Goal: Task Accomplishment & Management: Use online tool/utility

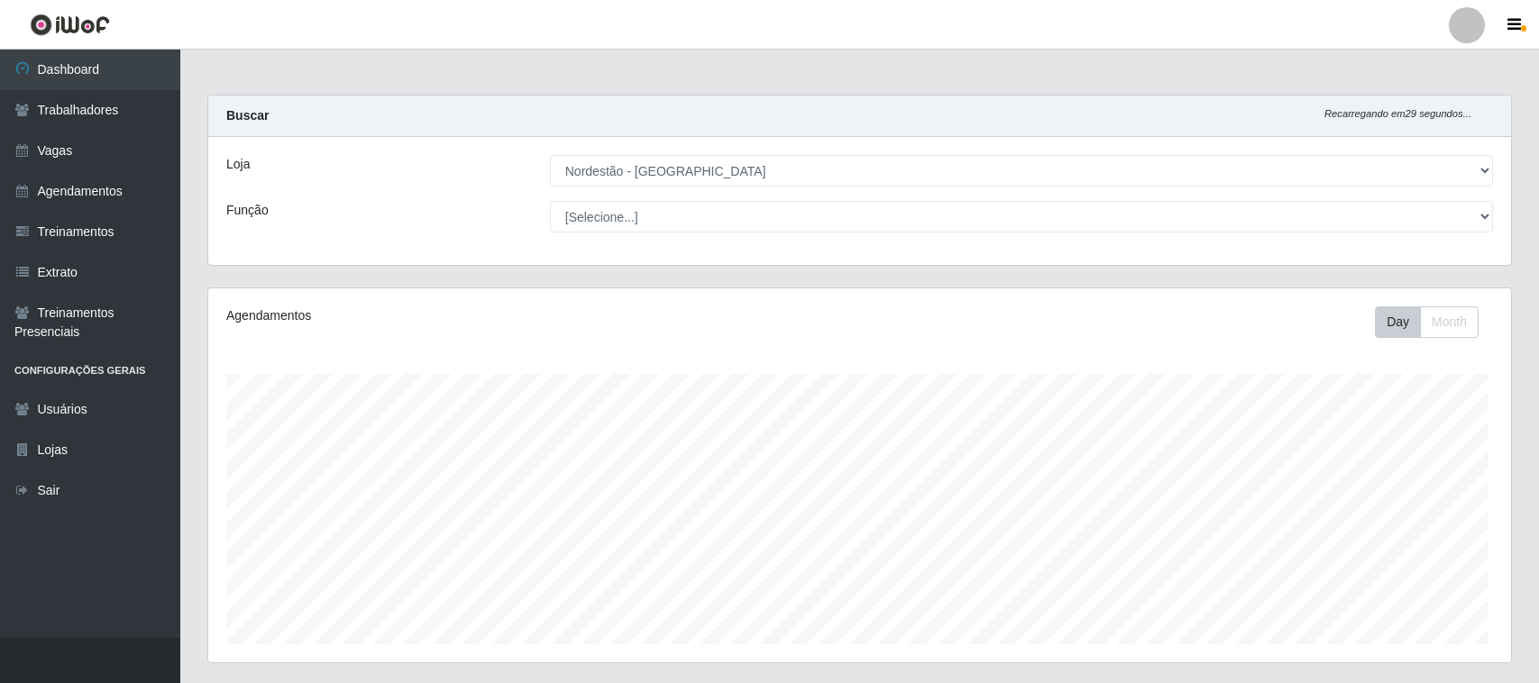
select select "420"
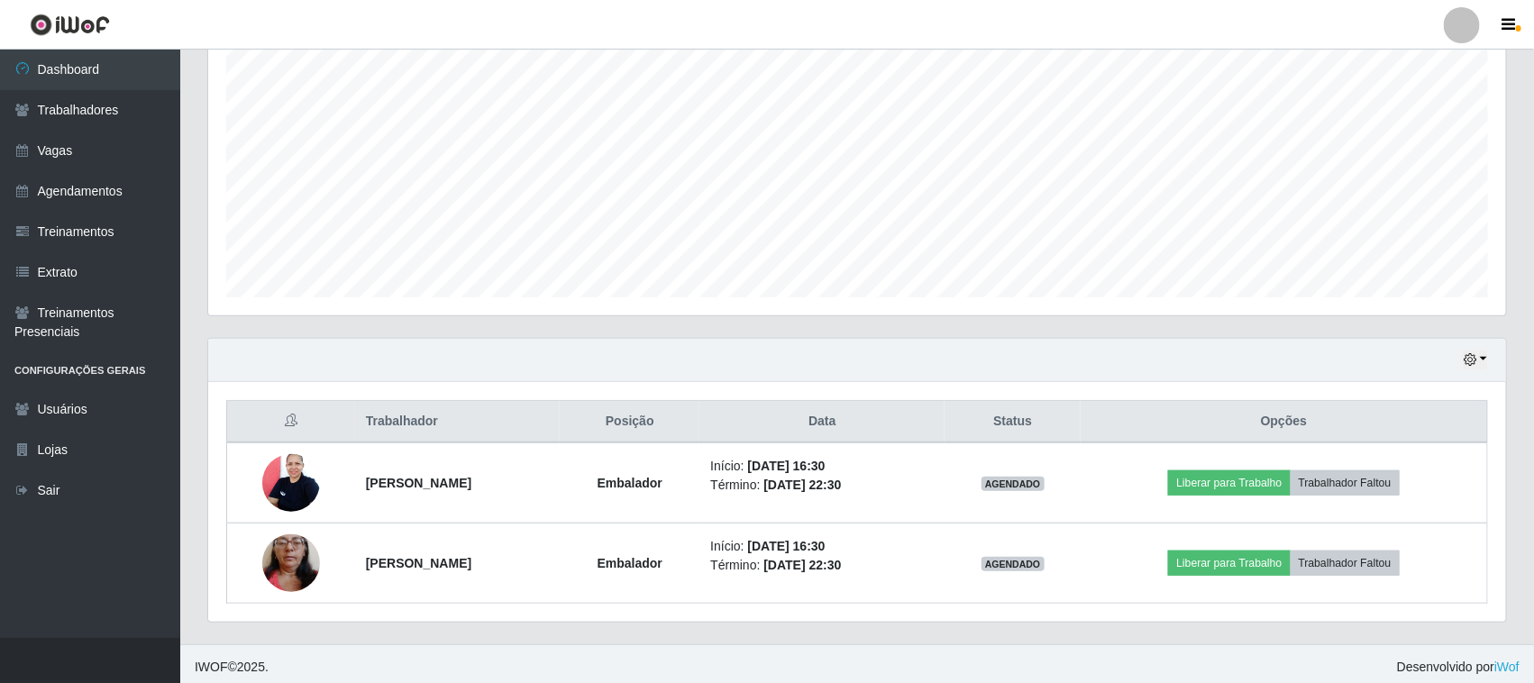
scroll to position [354, 0]
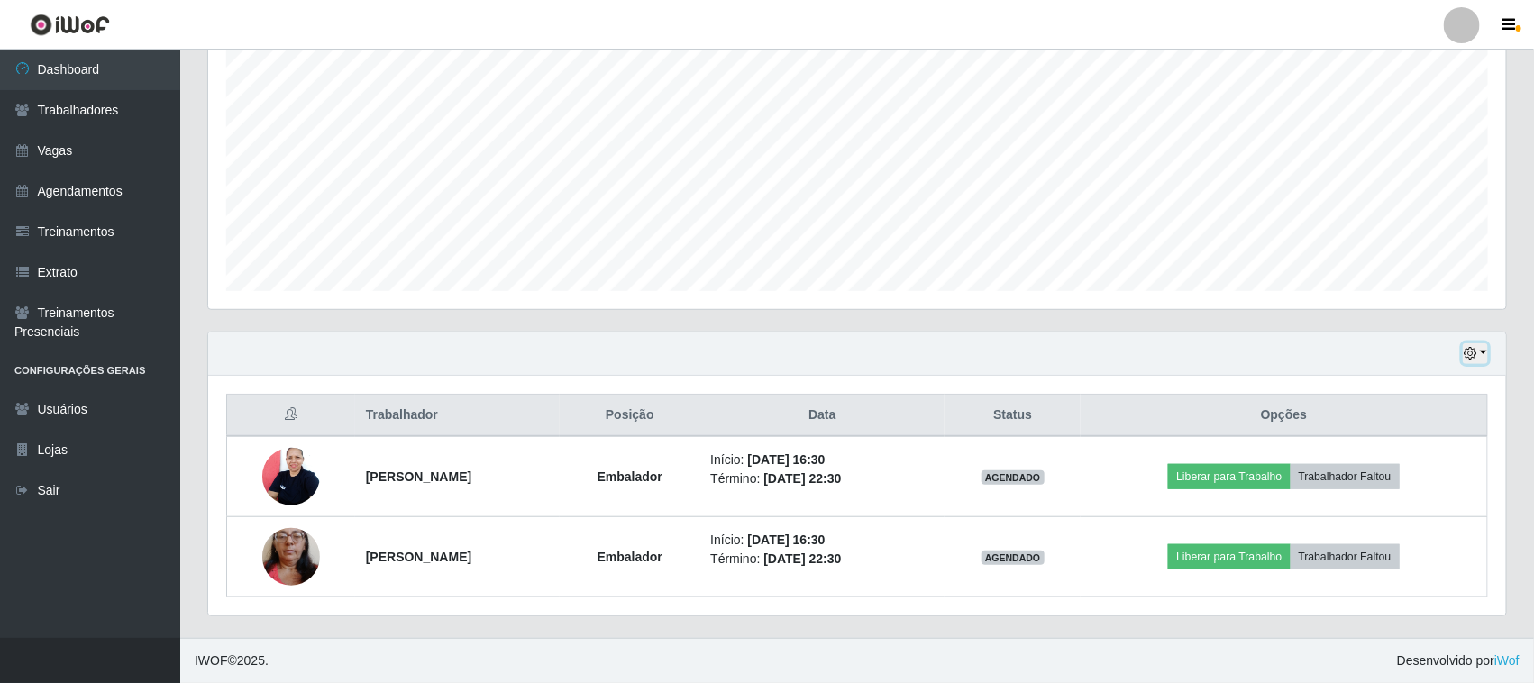
click at [1475, 353] on icon "button" at bounding box center [1470, 353] width 13 height 13
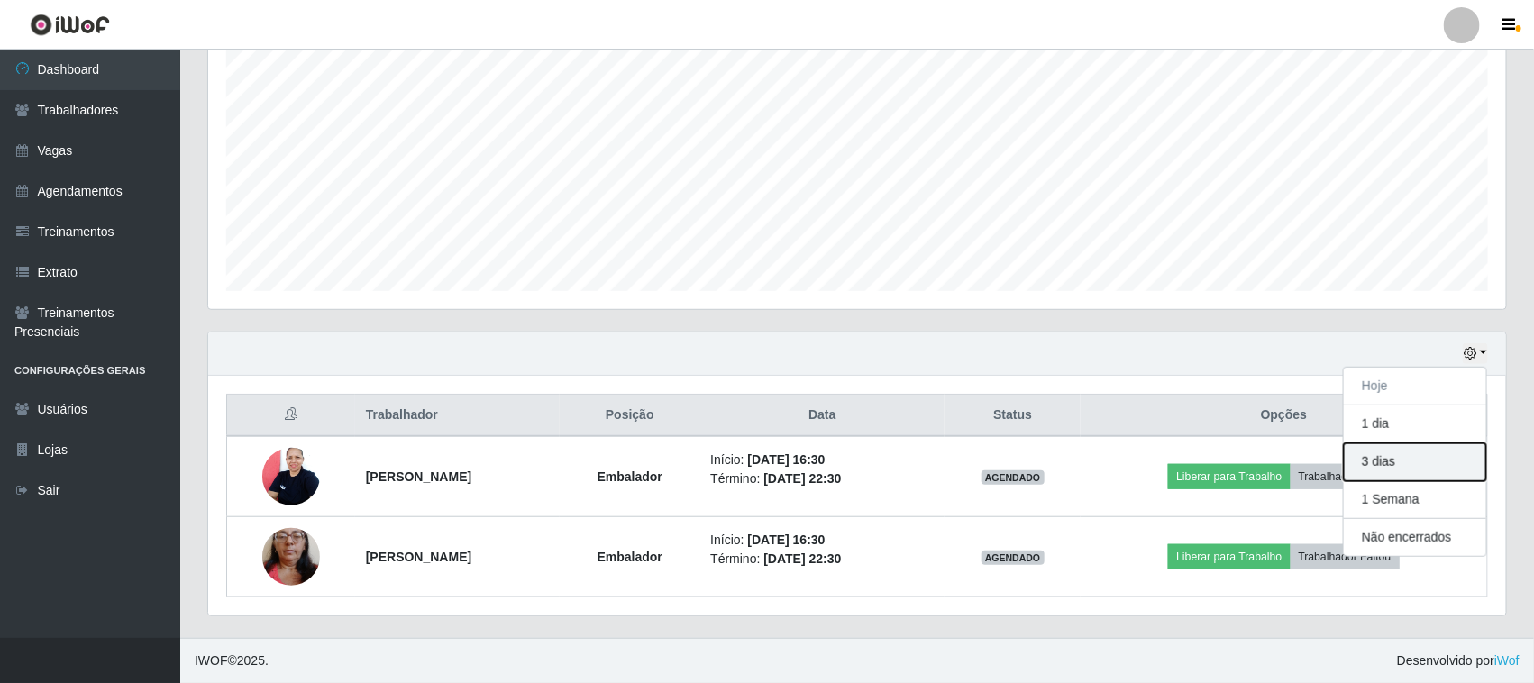
click at [1400, 465] on button "3 dias" at bounding box center [1415, 462] width 142 height 38
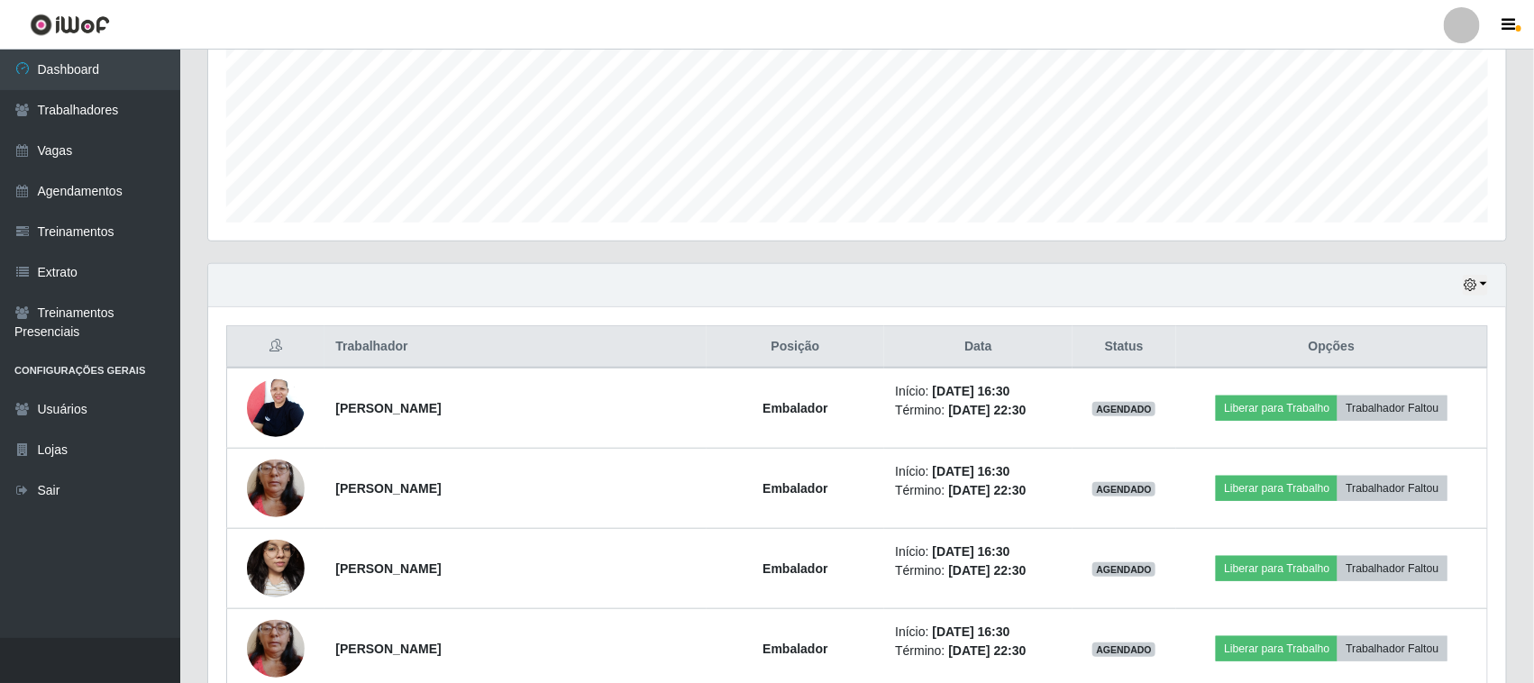
scroll to position [563, 0]
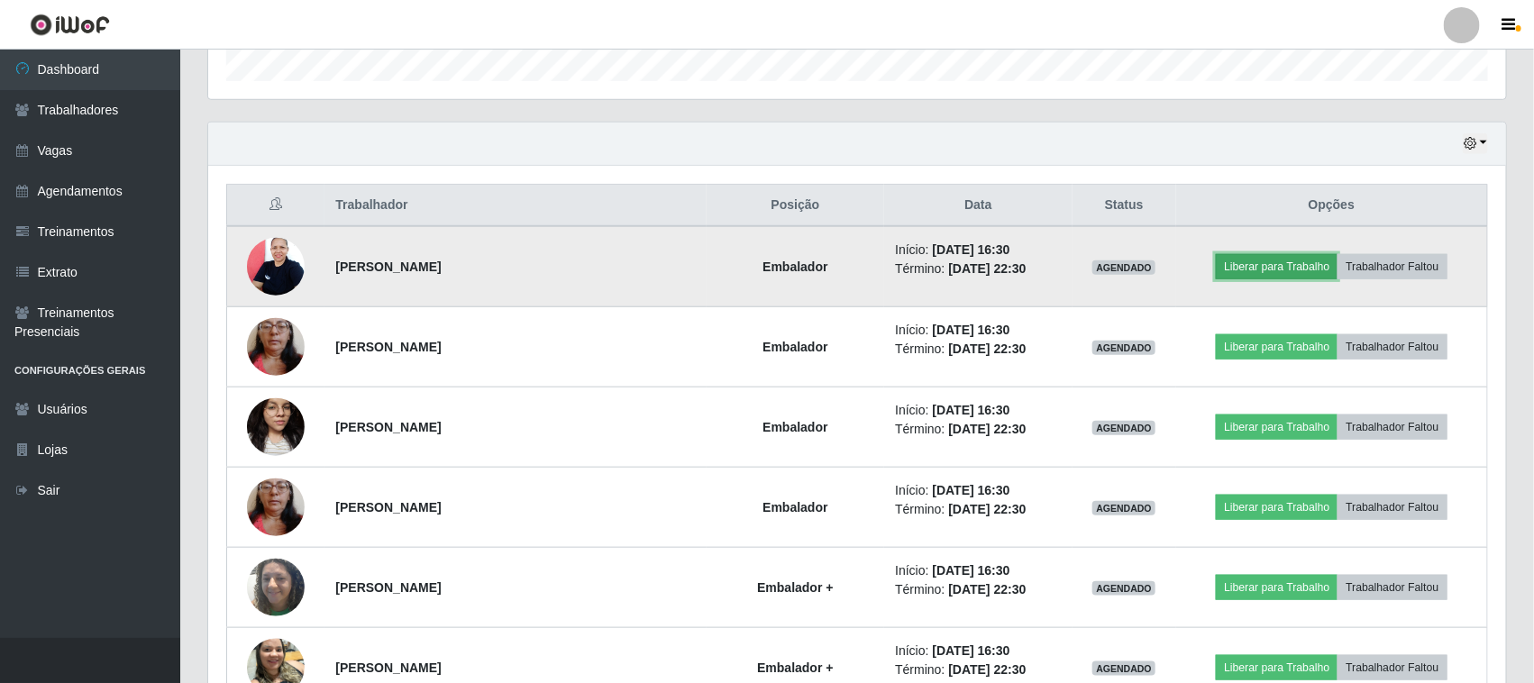
click at [1290, 268] on button "Liberar para Trabalho" at bounding box center [1277, 266] width 122 height 25
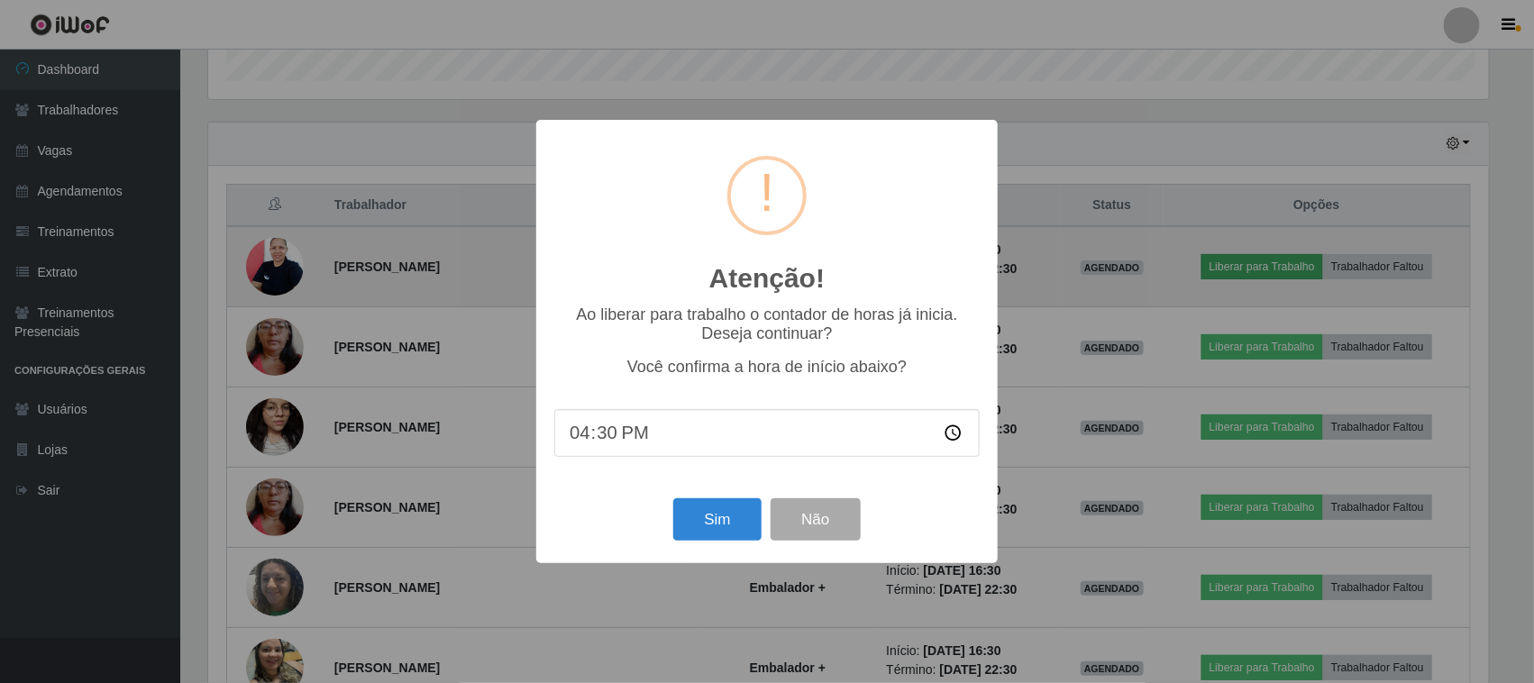
scroll to position [375, 1285]
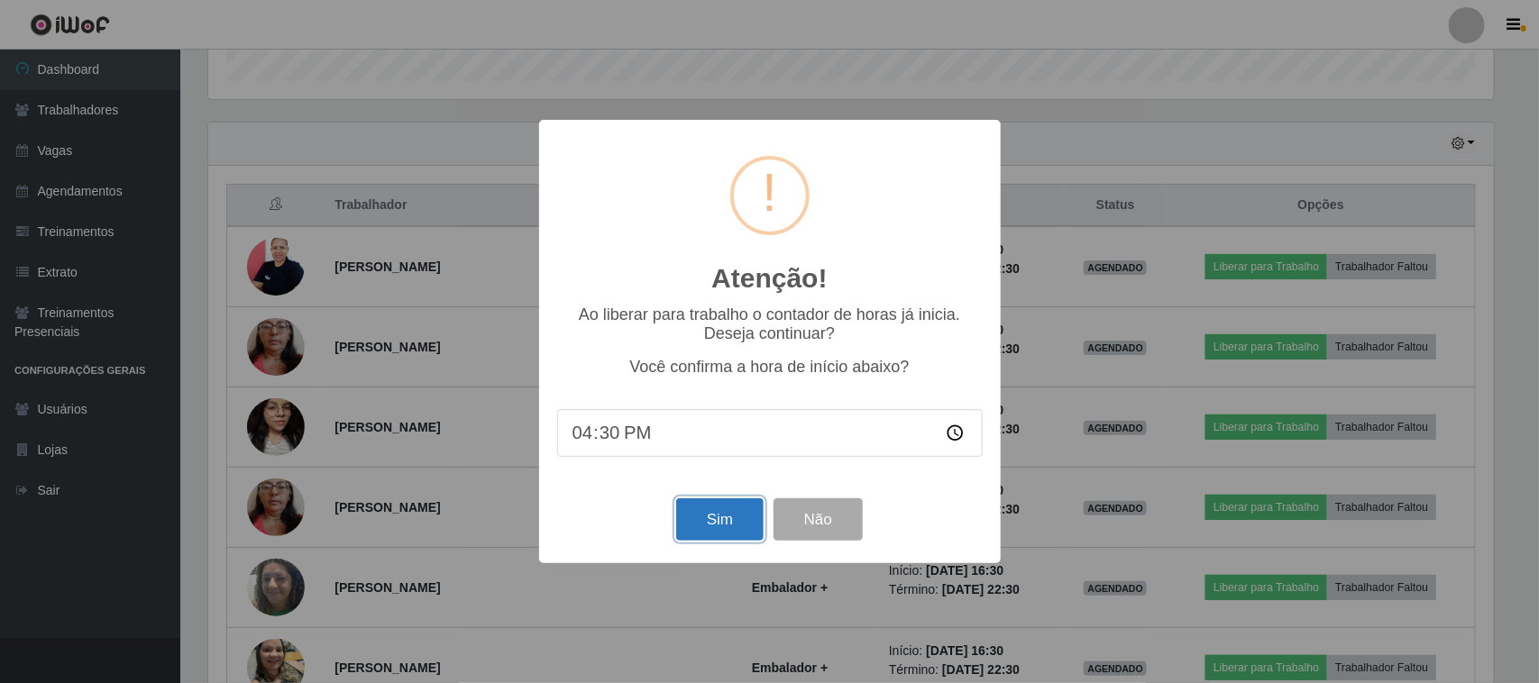
click at [721, 516] on button "Sim" at bounding box center [719, 519] width 87 height 42
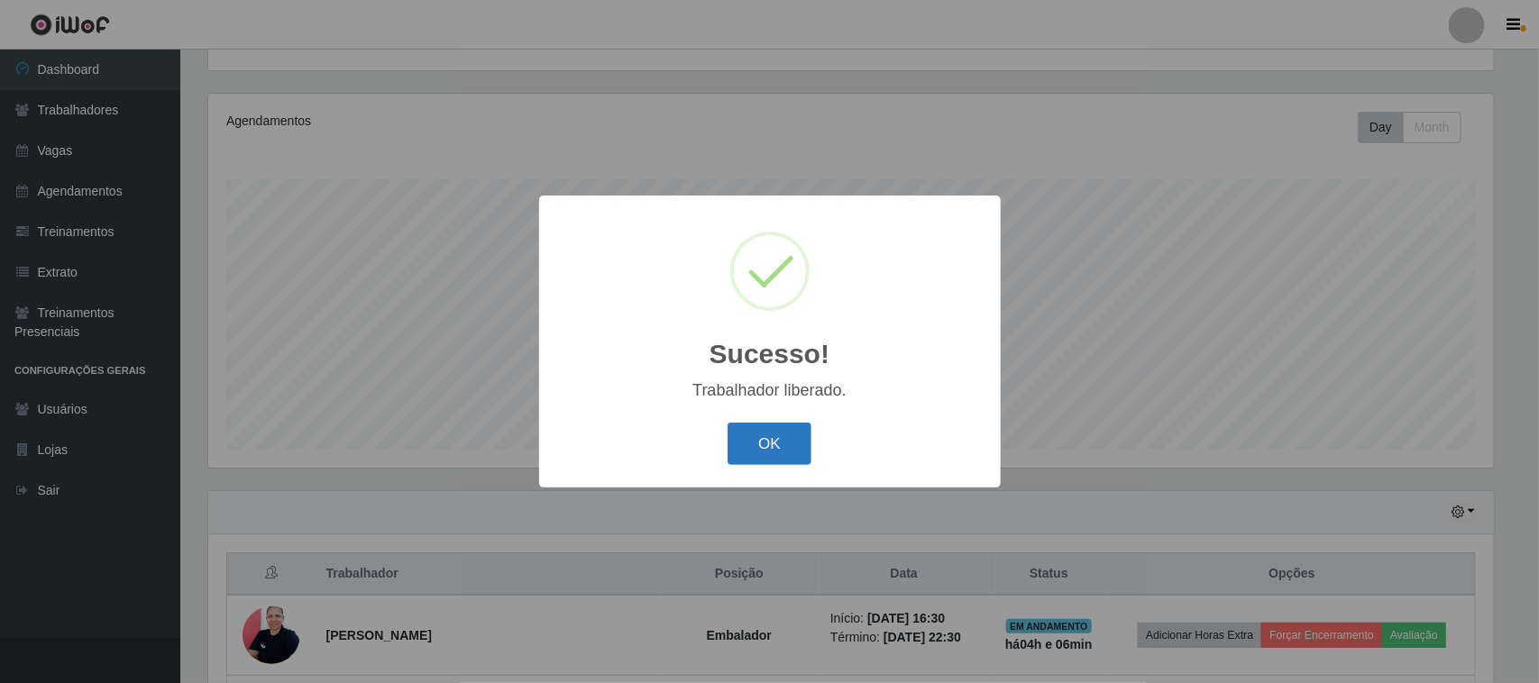
click at [764, 447] on button "OK" at bounding box center [769, 444] width 84 height 42
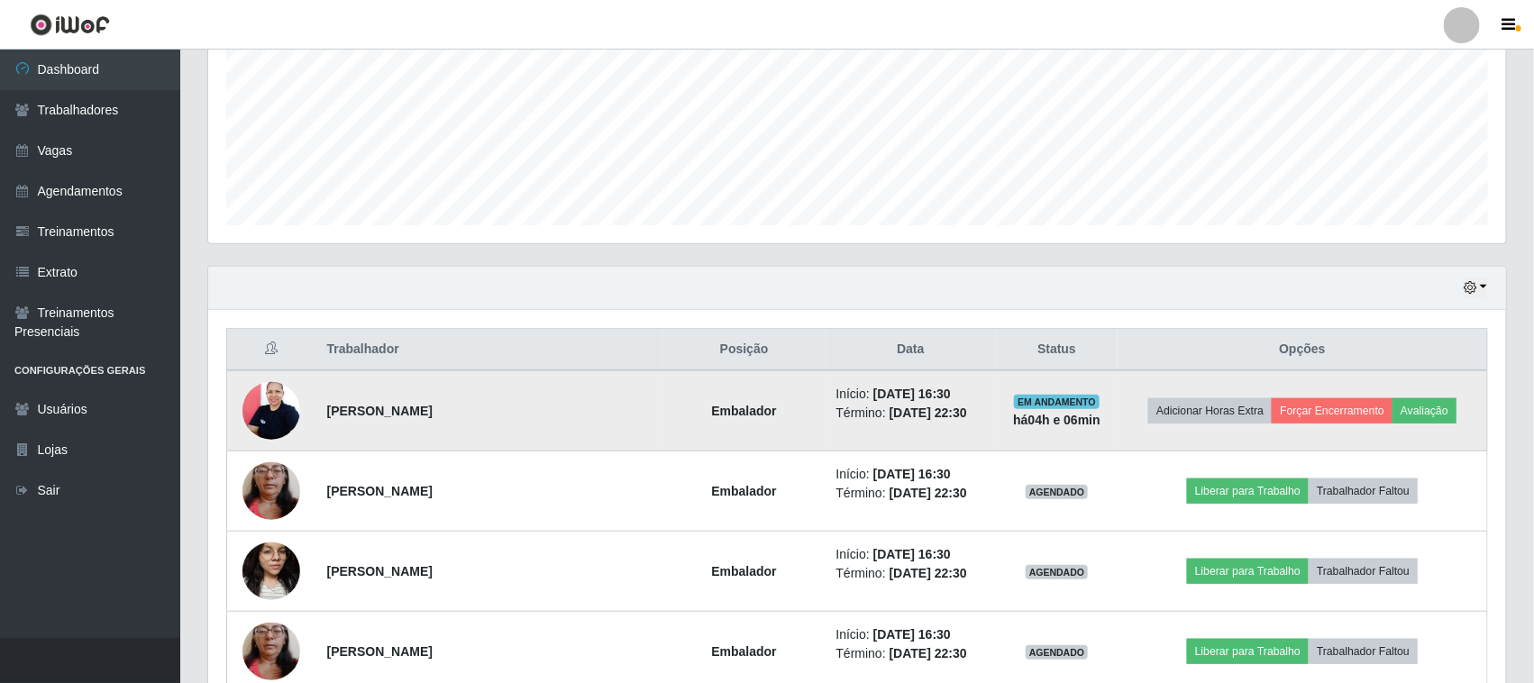
scroll to position [420, 0]
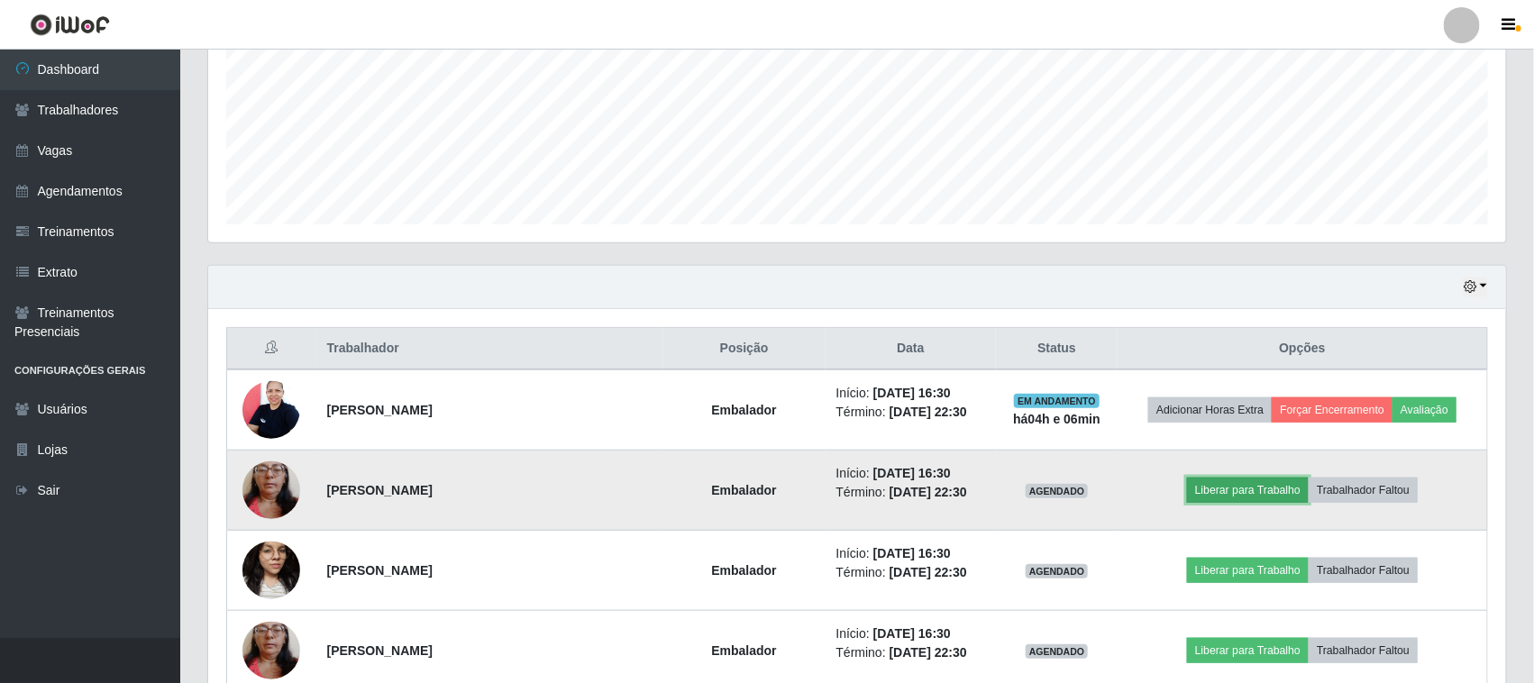
click at [1222, 489] on button "Liberar para Trabalho" at bounding box center [1248, 490] width 122 height 25
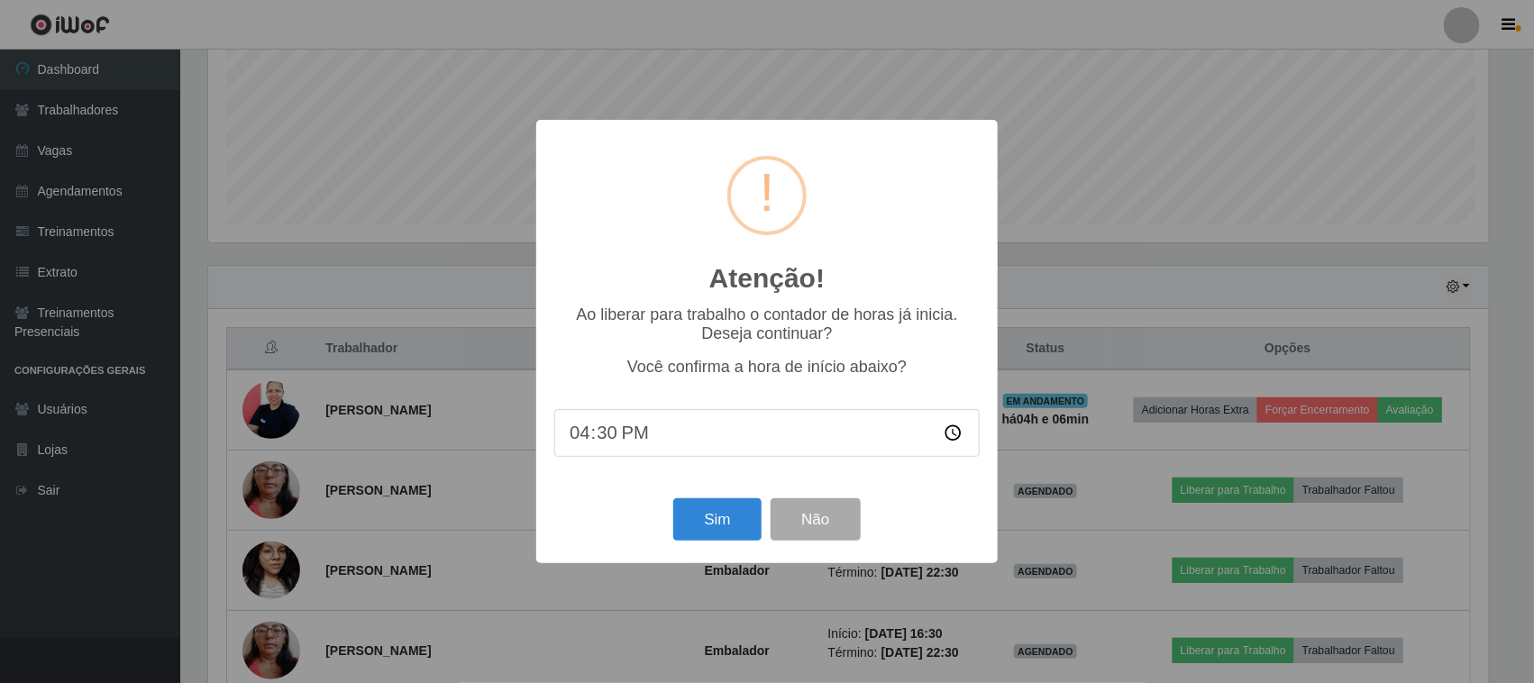
scroll to position [375, 1285]
click at [703, 528] on button "Sim" at bounding box center [719, 519] width 87 height 42
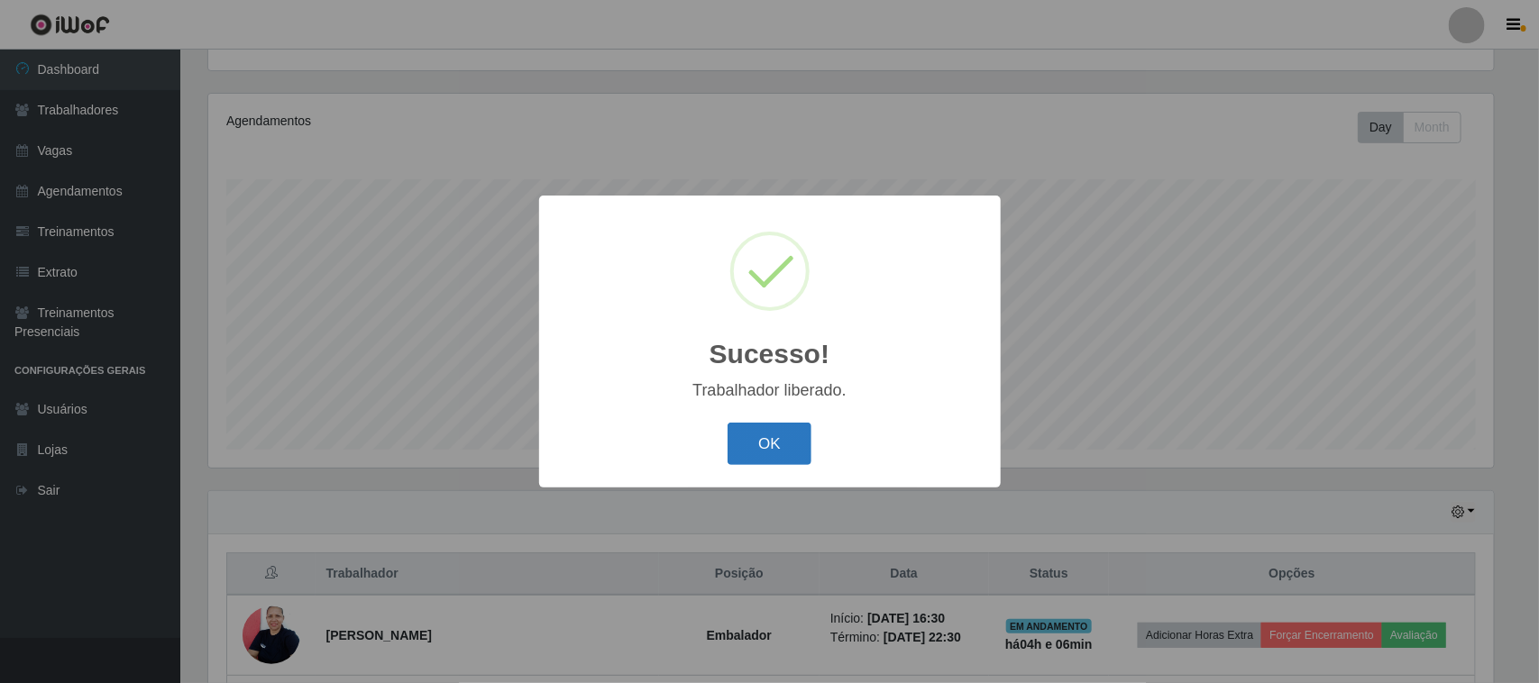
click at [773, 442] on button "OK" at bounding box center [769, 444] width 84 height 42
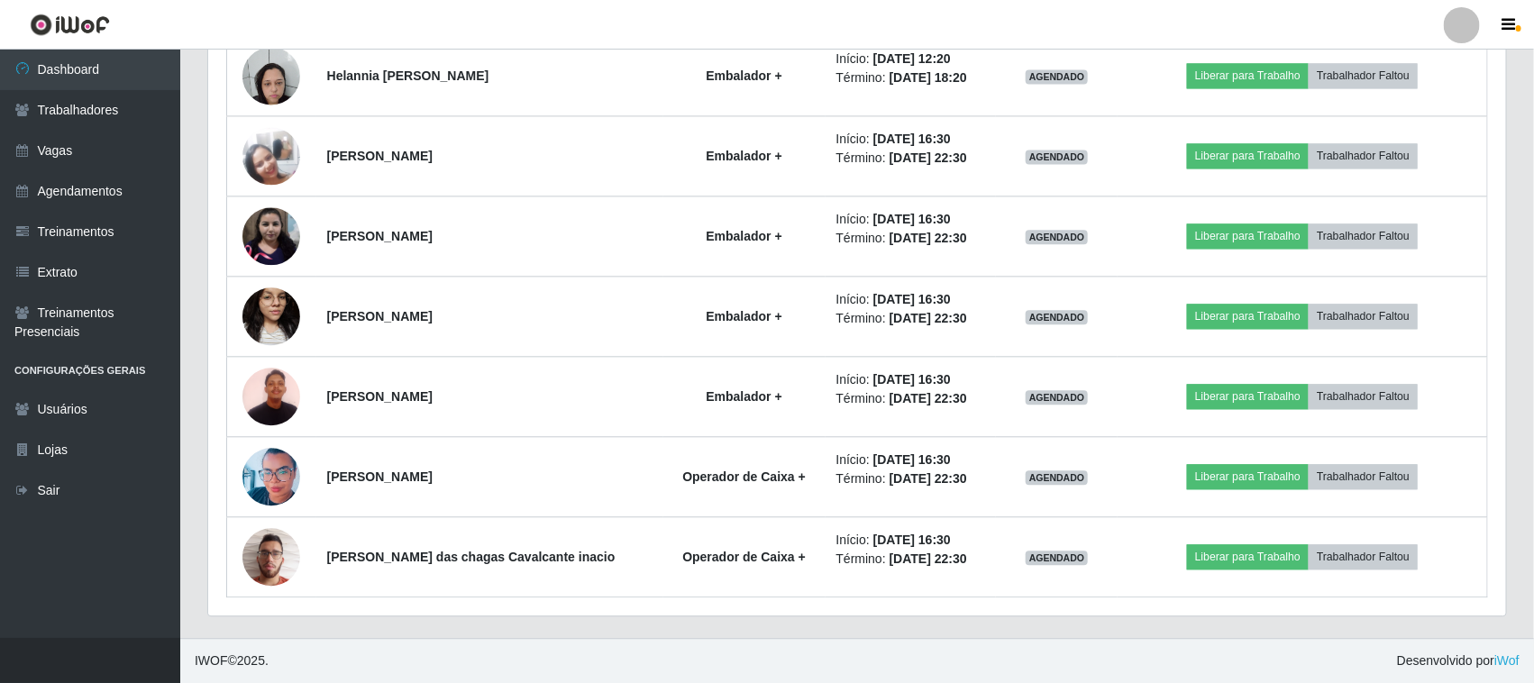
scroll to position [1723, 0]
